Goal: Information Seeking & Learning: Find contact information

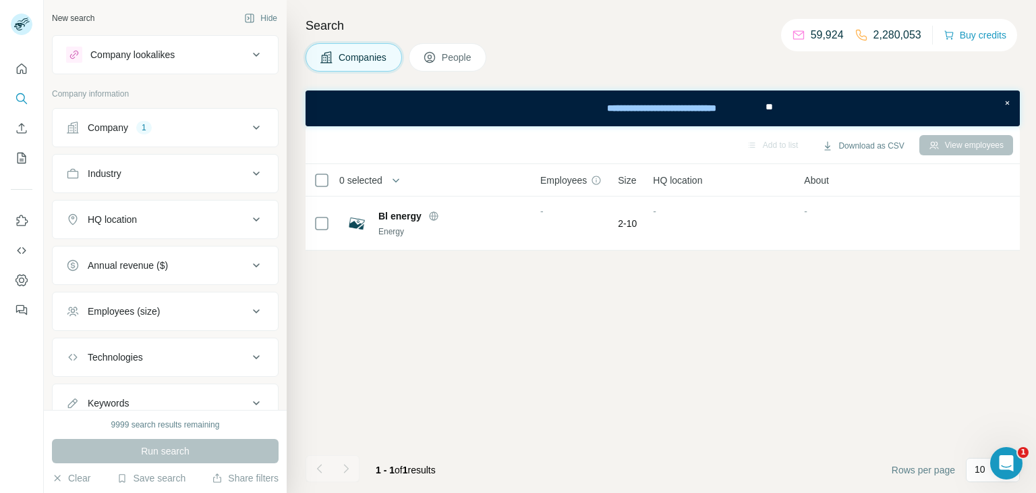
click at [246, 118] on button "Company 1" at bounding box center [165, 127] width 225 height 32
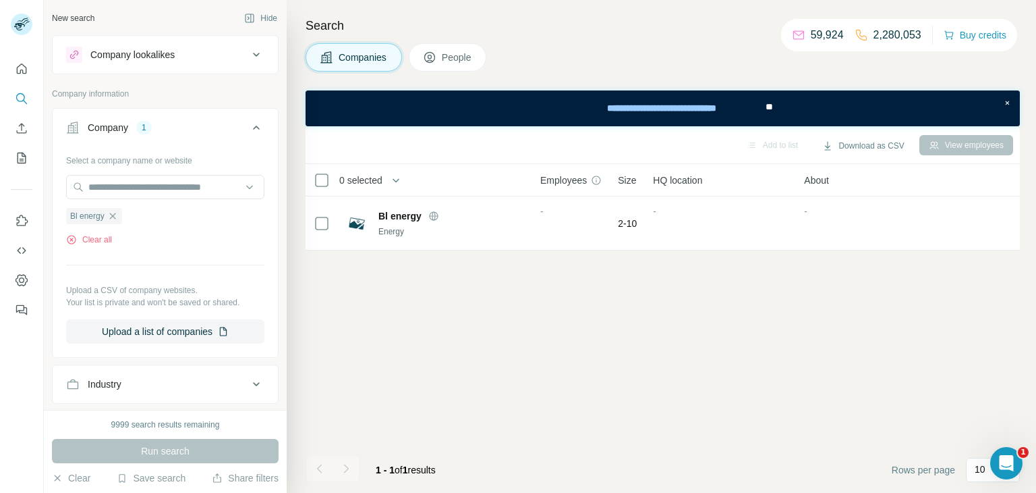
click at [135, 215] on ul "Bl energy" at bounding box center [165, 215] width 198 height 17
click at [119, 211] on div "Bl energy" at bounding box center [94, 216] width 56 height 16
click at [117, 214] on icon "button" at bounding box center [112, 216] width 11 height 11
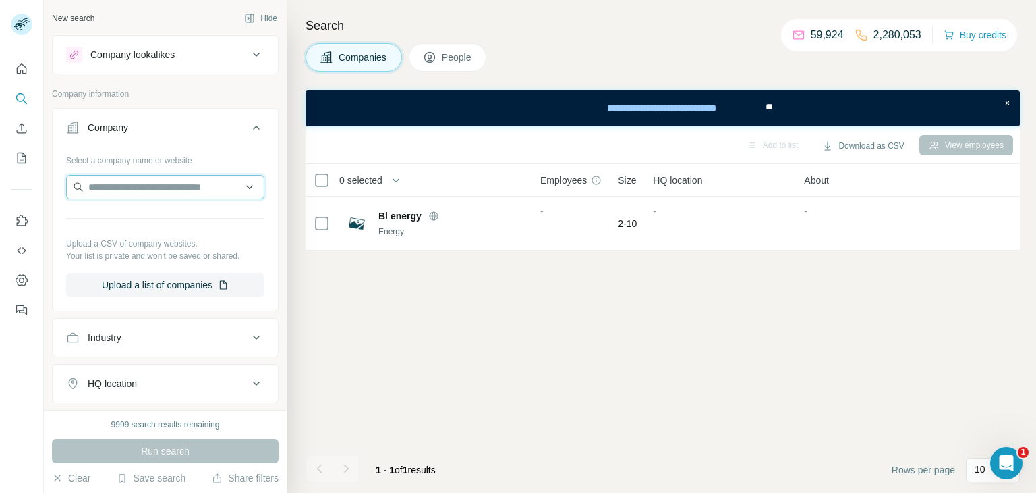
click at [139, 193] on input "text" at bounding box center [165, 187] width 198 height 24
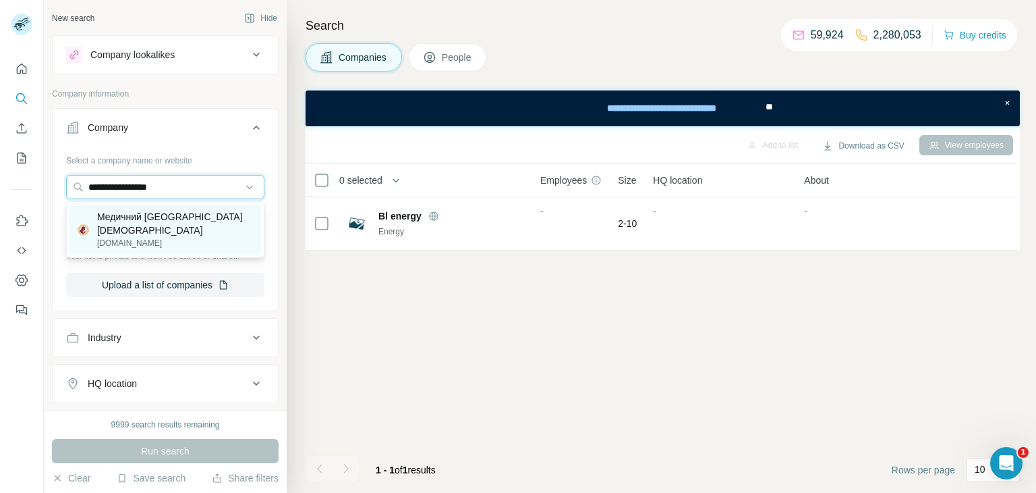
type input "**********"
click at [136, 221] on p "Медичний [GEOGRAPHIC_DATA][DEMOGRAPHIC_DATA]" at bounding box center [175, 223] width 156 height 27
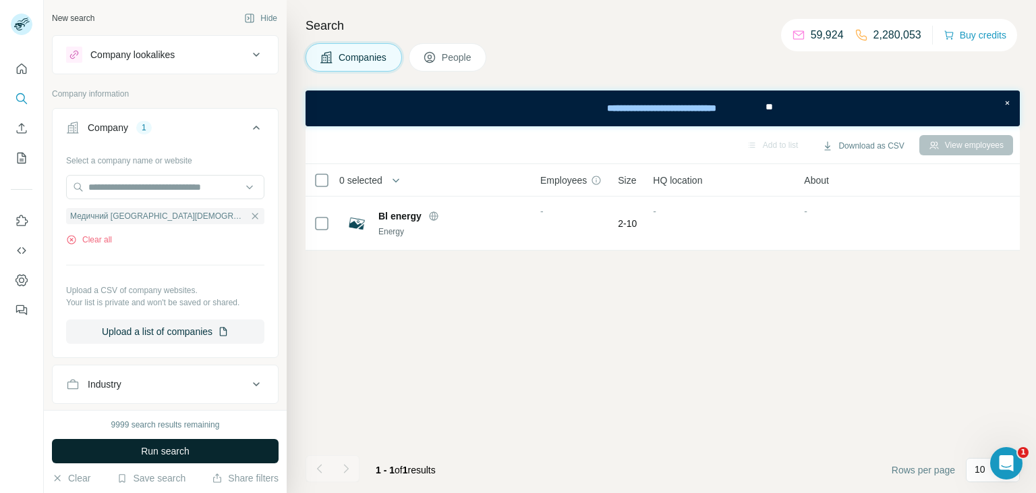
click at [154, 450] on span "Run search" at bounding box center [165, 450] width 49 height 13
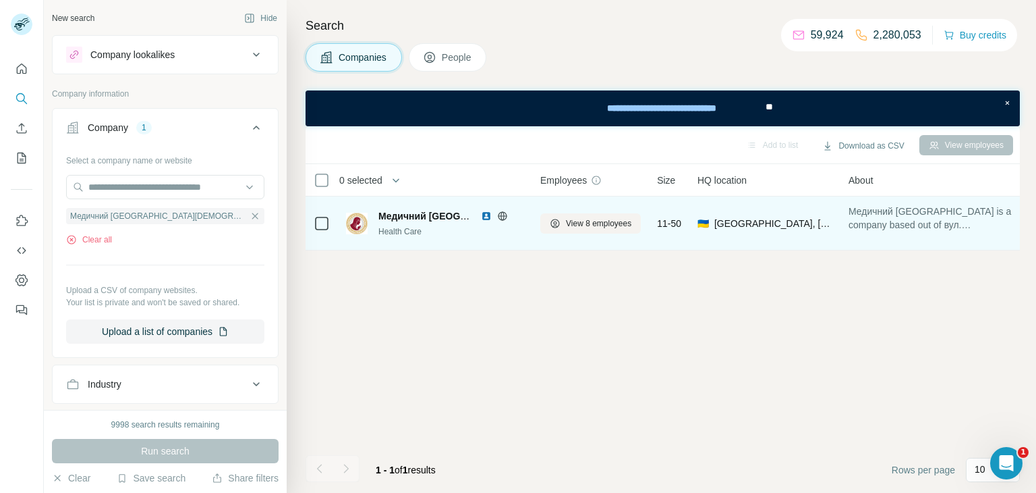
click at [482, 214] on img at bounding box center [486, 216] width 11 height 11
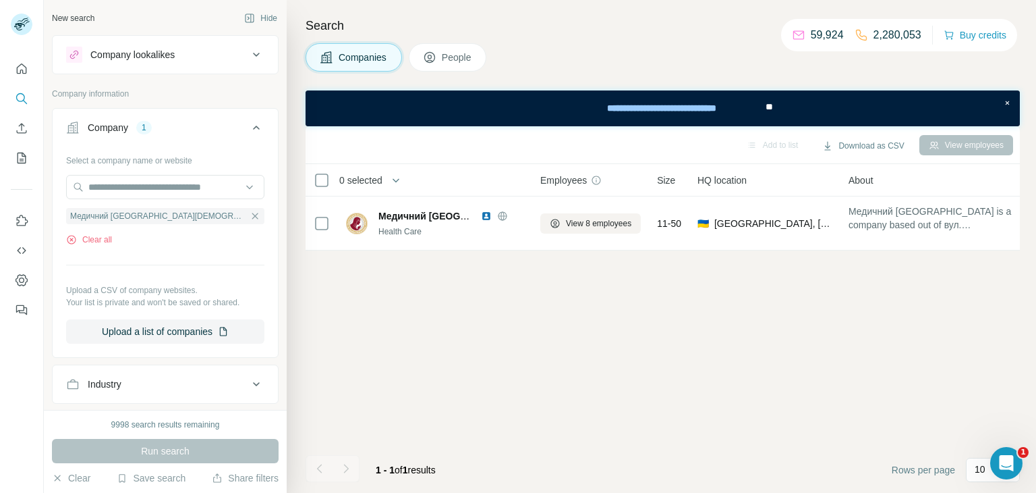
click at [549, 184] on span "Employees" at bounding box center [564, 179] width 47 height 13
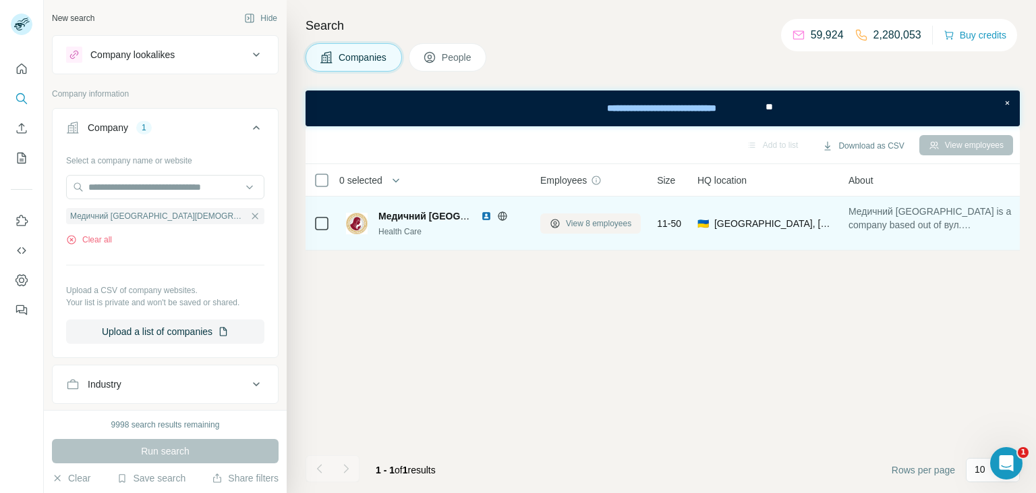
click at [570, 219] on span "View 8 employees" at bounding box center [598, 223] width 65 height 12
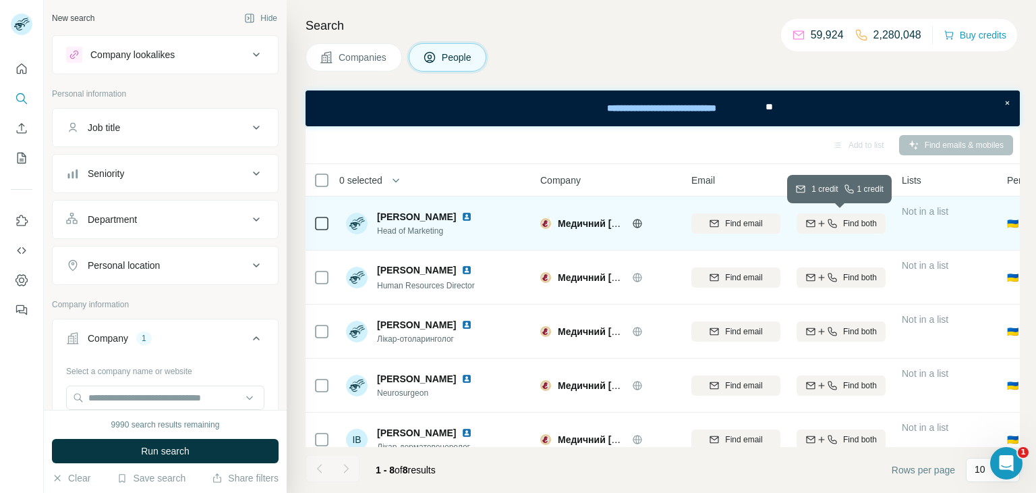
click at [870, 225] on span "Find both" at bounding box center [860, 223] width 34 height 12
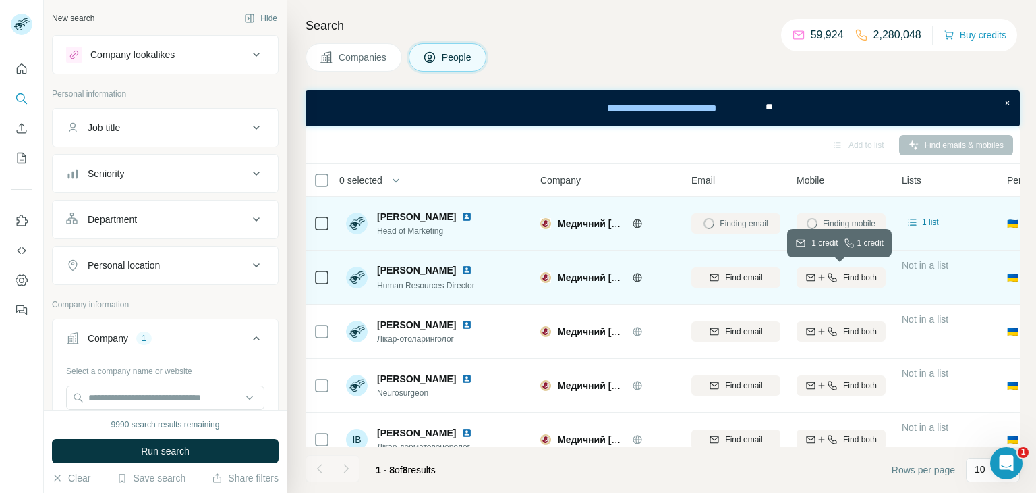
click at [857, 267] on button "Find both" at bounding box center [841, 277] width 89 height 20
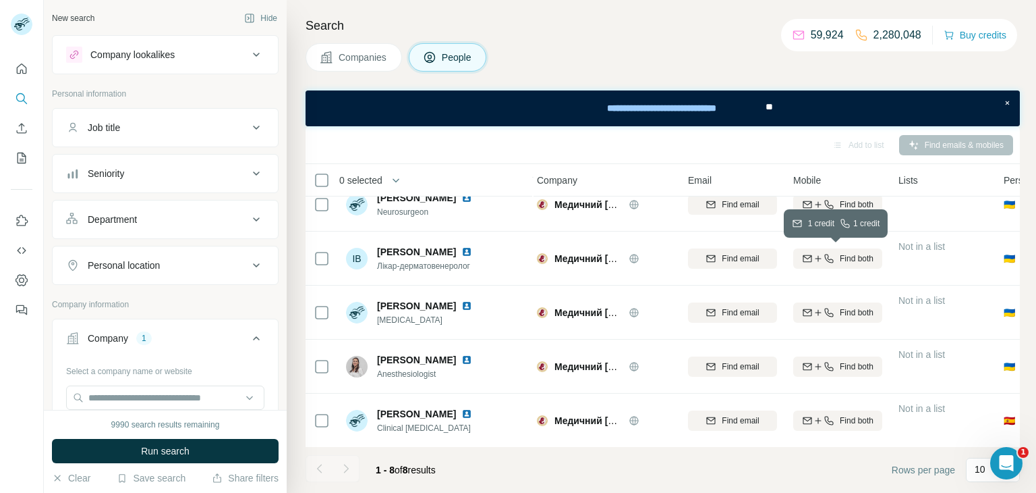
scroll to position [0, 3]
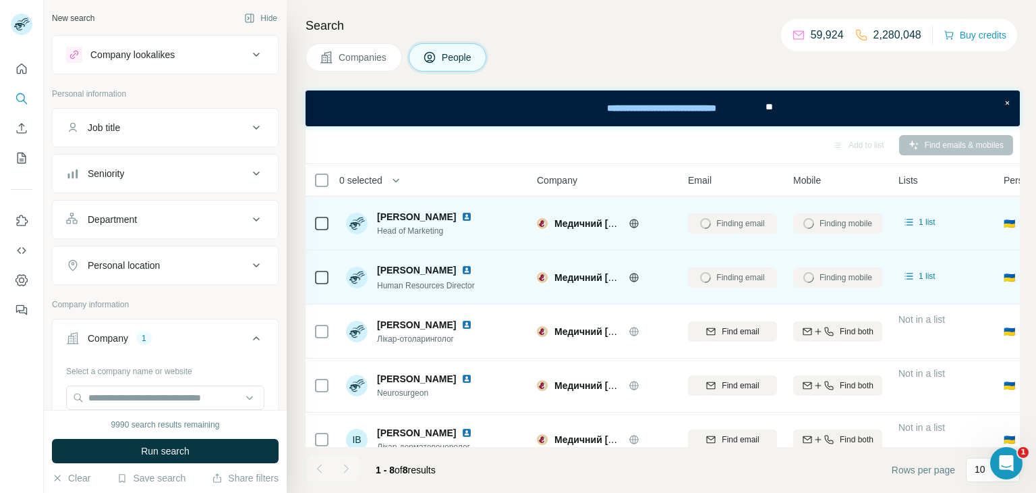
click at [466, 217] on img at bounding box center [467, 216] width 11 height 11
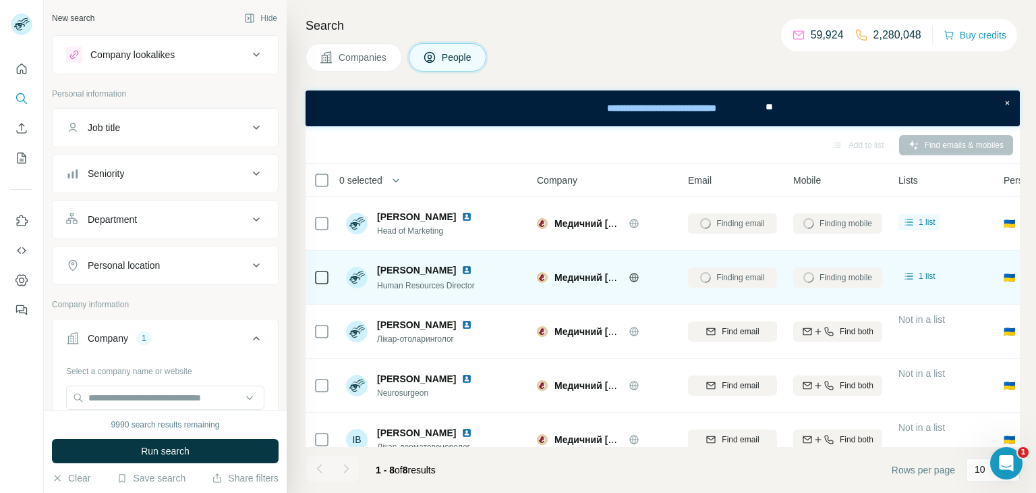
click at [462, 271] on img at bounding box center [467, 270] width 11 height 11
